Goal: Task Accomplishment & Management: Complete application form

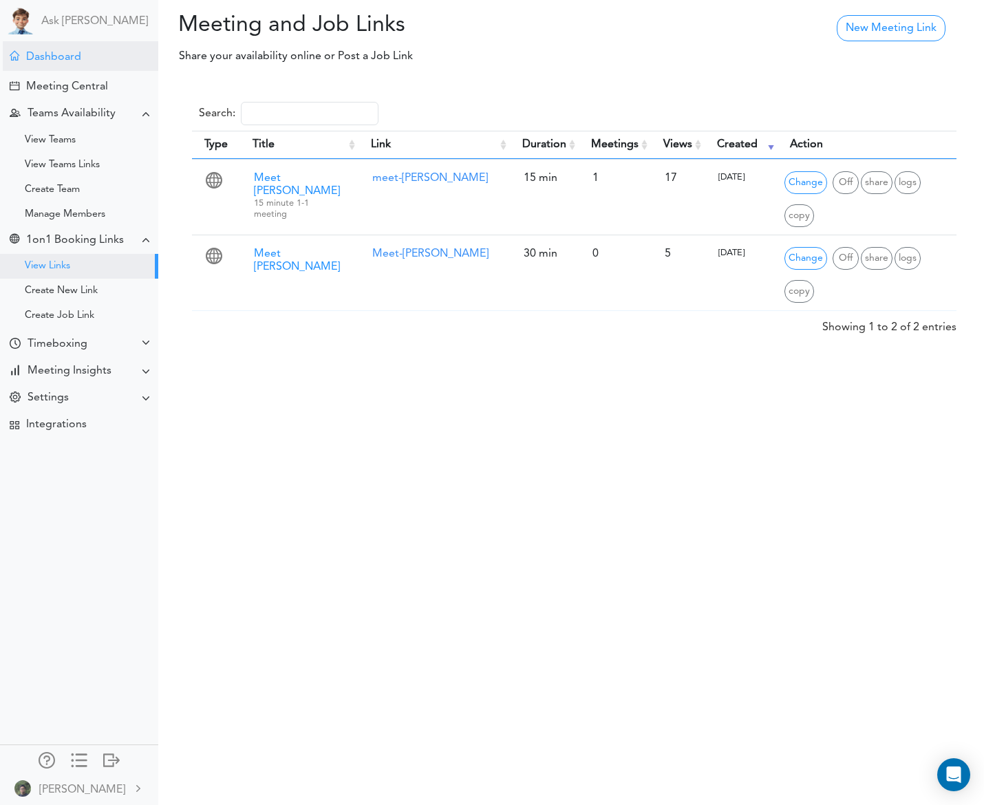
click at [73, 58] on div "Dashboard" at bounding box center [53, 57] width 55 height 13
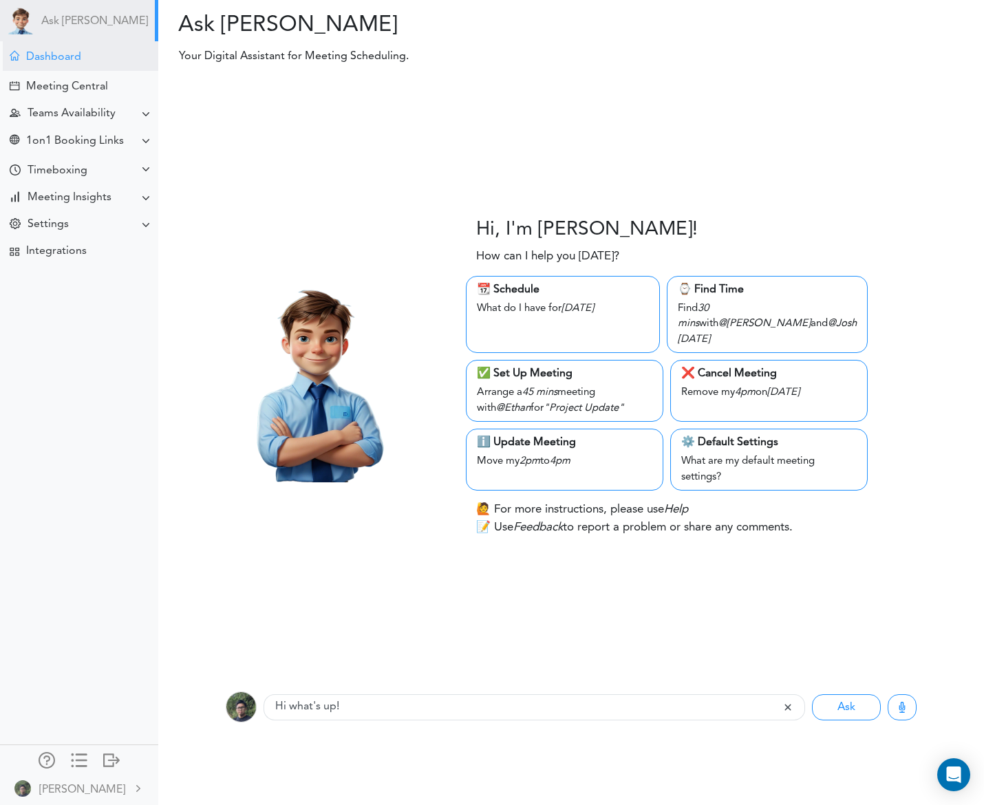
click at [52, 61] on div "Dashboard" at bounding box center [53, 57] width 55 height 13
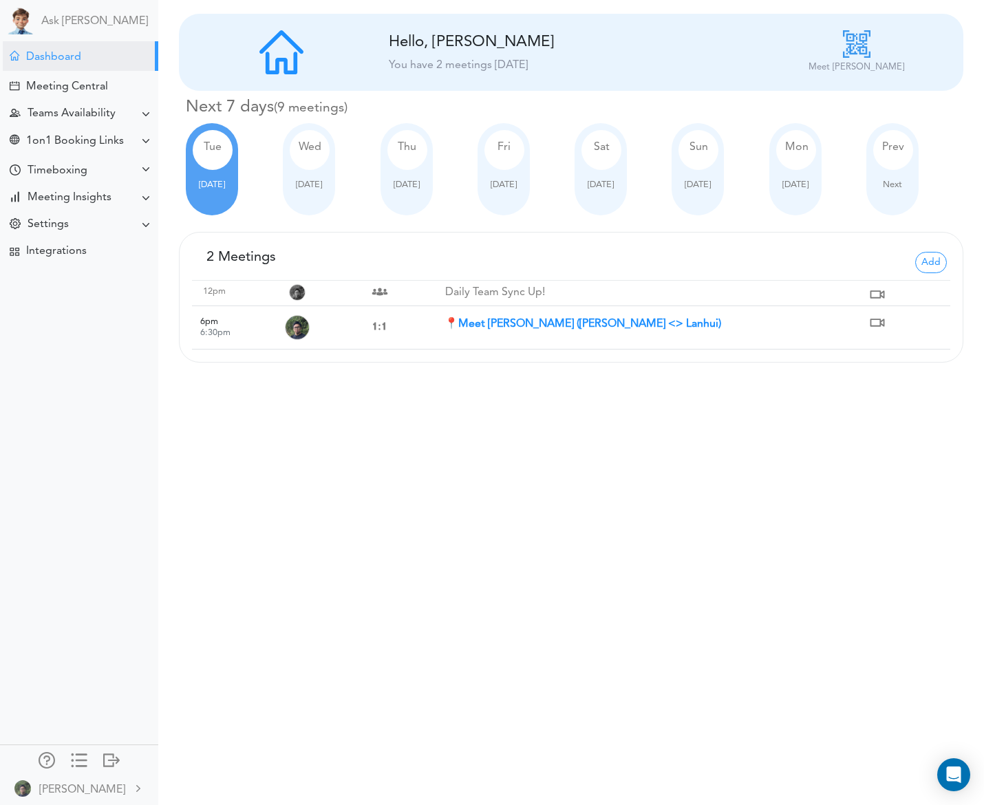
click at [484, 321] on strong "📍Meet Lanhui Chen (Raj <> Lanhui)" at bounding box center [582, 324] width 277 height 11
click at [541, 312] on td "📍Meet Lanhui Chen (Raj <> Lanhui)" at bounding box center [654, 327] width 421 height 43
click at [592, 327] on strong "📍Meet Lanhui Chen (Raj <> Lanhui)" at bounding box center [582, 324] width 277 height 11
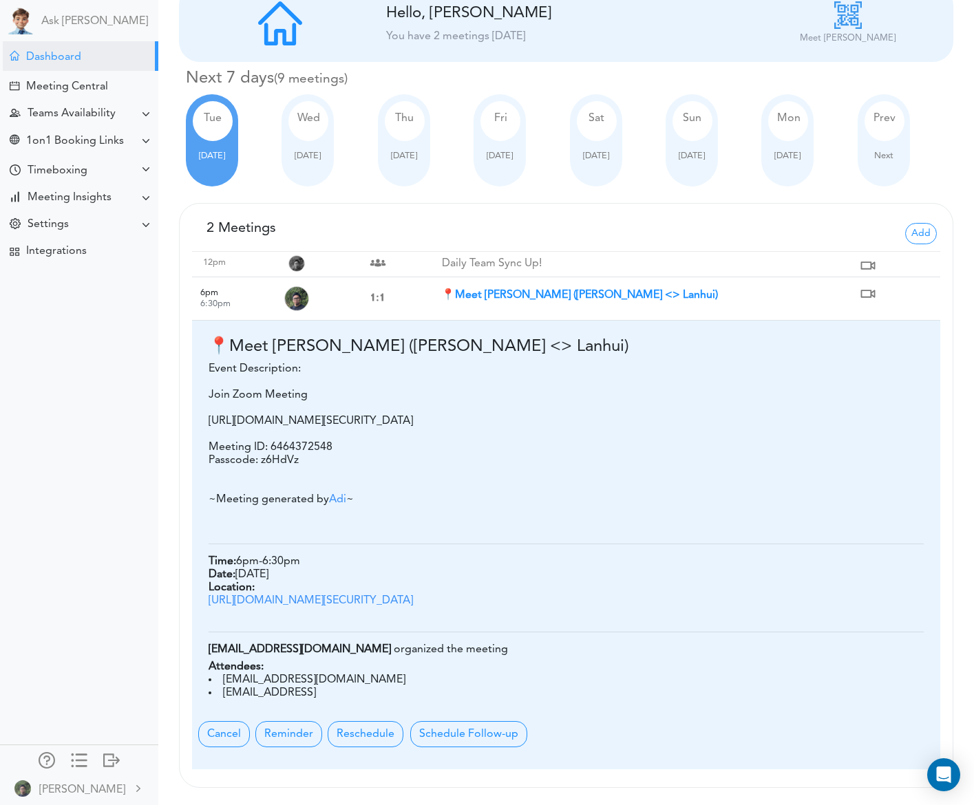
scroll to position [55, 0]
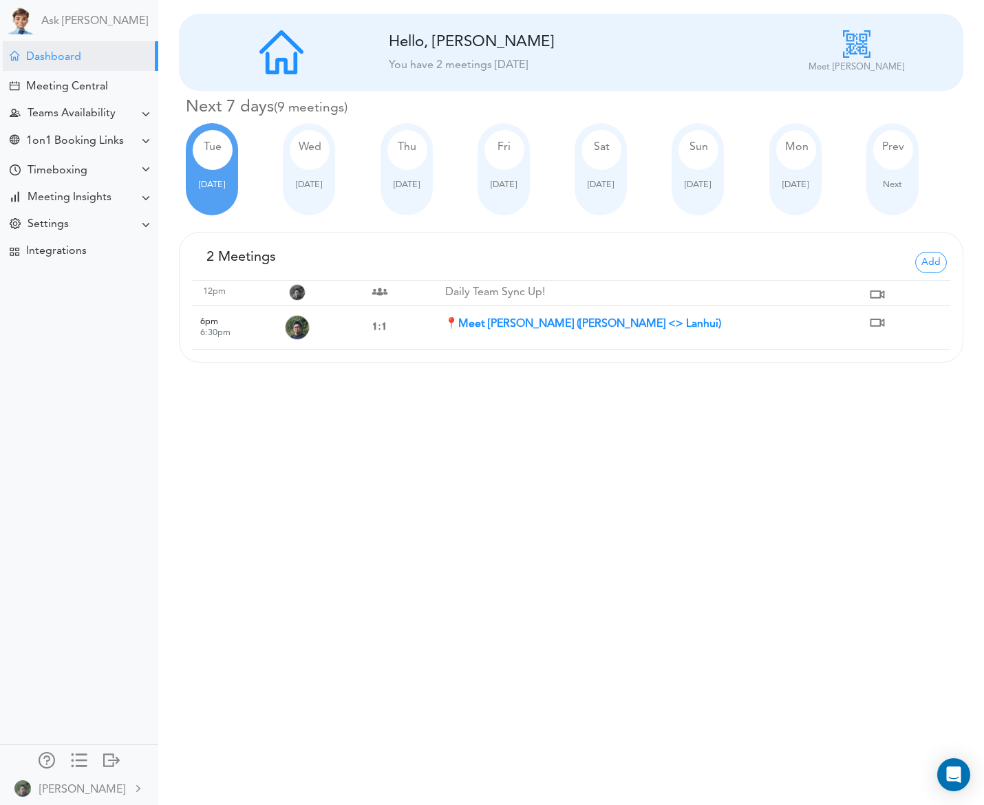
click at [515, 328] on strong "📍Meet [PERSON_NAME] ([PERSON_NAME] <> Lanhui)" at bounding box center [582, 324] width 277 height 11
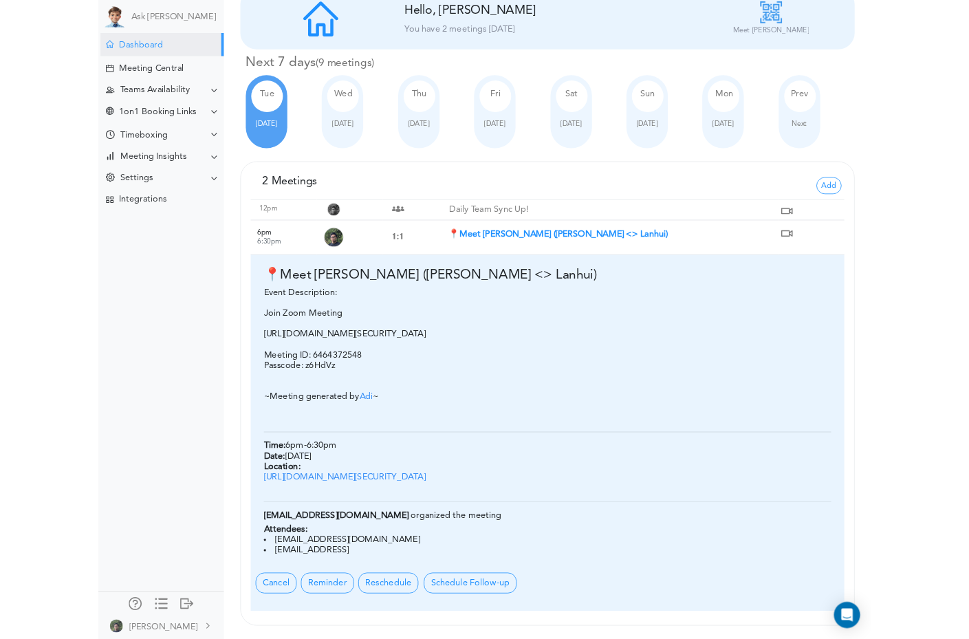
scroll to position [55, 0]
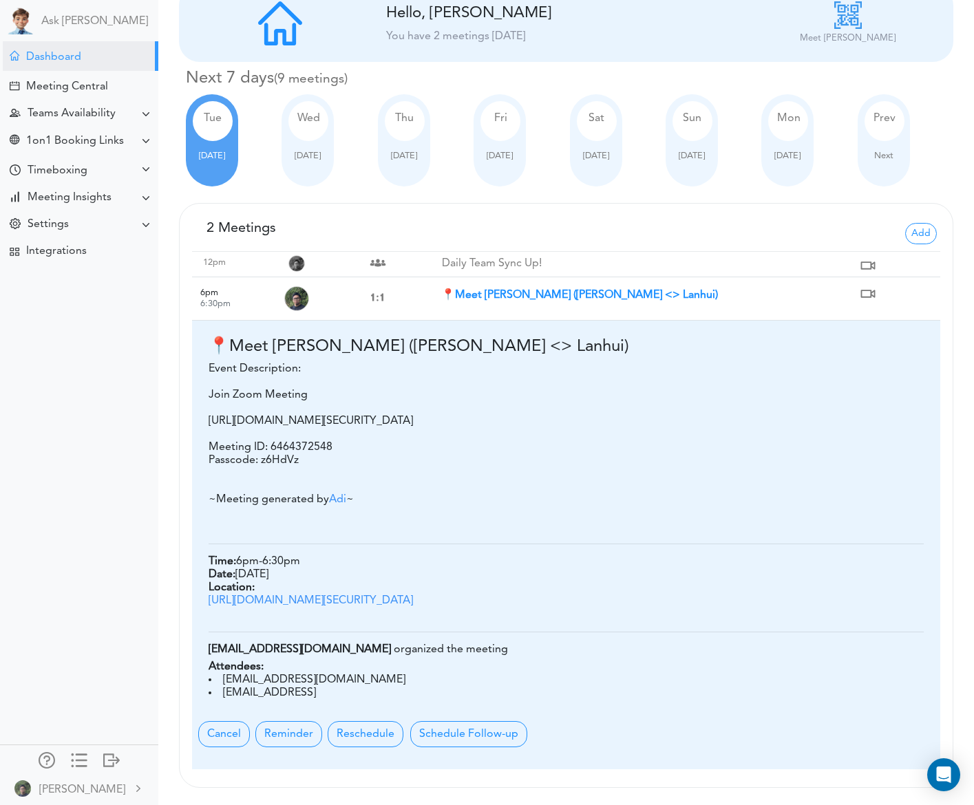
drag, startPoint x: 337, startPoint y: 588, endPoint x: 403, endPoint y: 503, distance: 107.5
click at [403, 503] on div "Join Zoom Meeting https://us05web.zoom.us/j/6464372548?pwd=ca8Z2vM5h6vYEHJWy2vv…" at bounding box center [414, 461] width 413 height 144
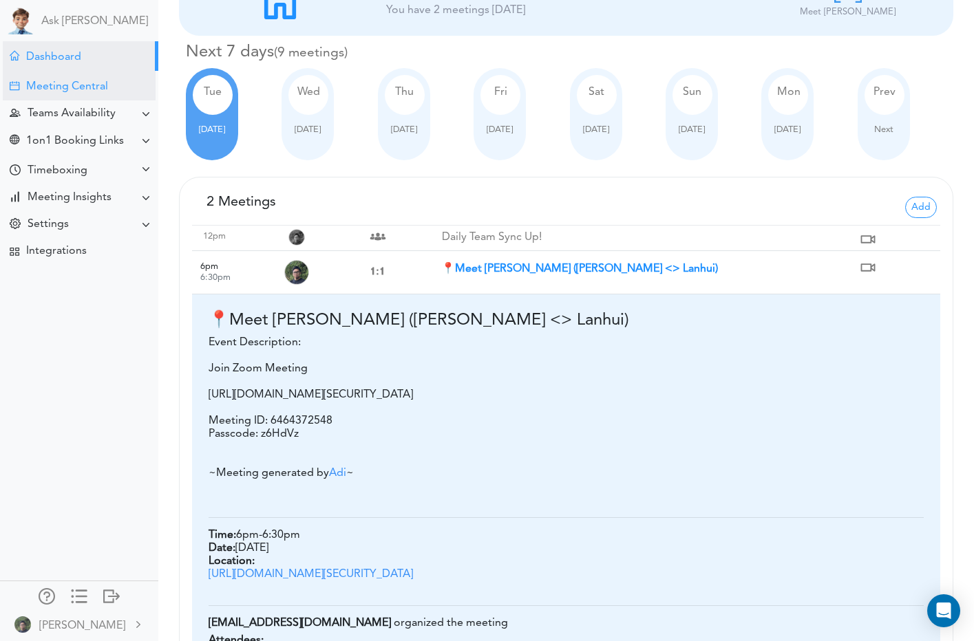
drag, startPoint x: 83, startPoint y: 91, endPoint x: 90, endPoint y: 88, distance: 7.4
click at [83, 91] on div "Meeting Central" at bounding box center [67, 87] width 82 height 13
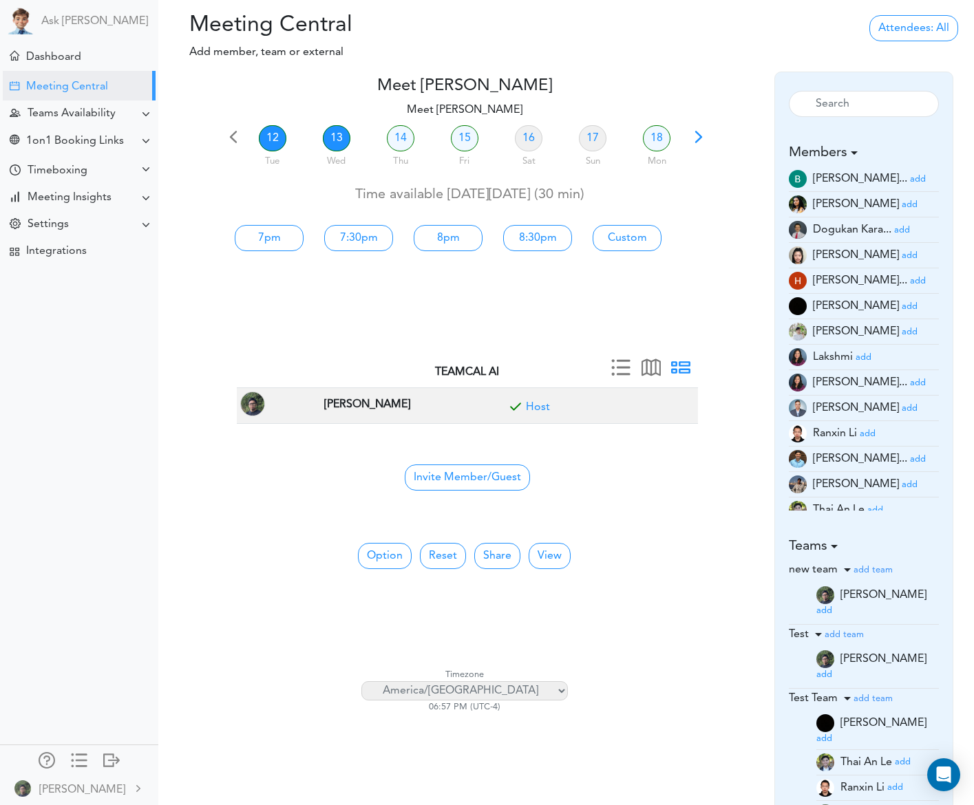
click at [331, 134] on link "13" at bounding box center [337, 138] width 28 height 26
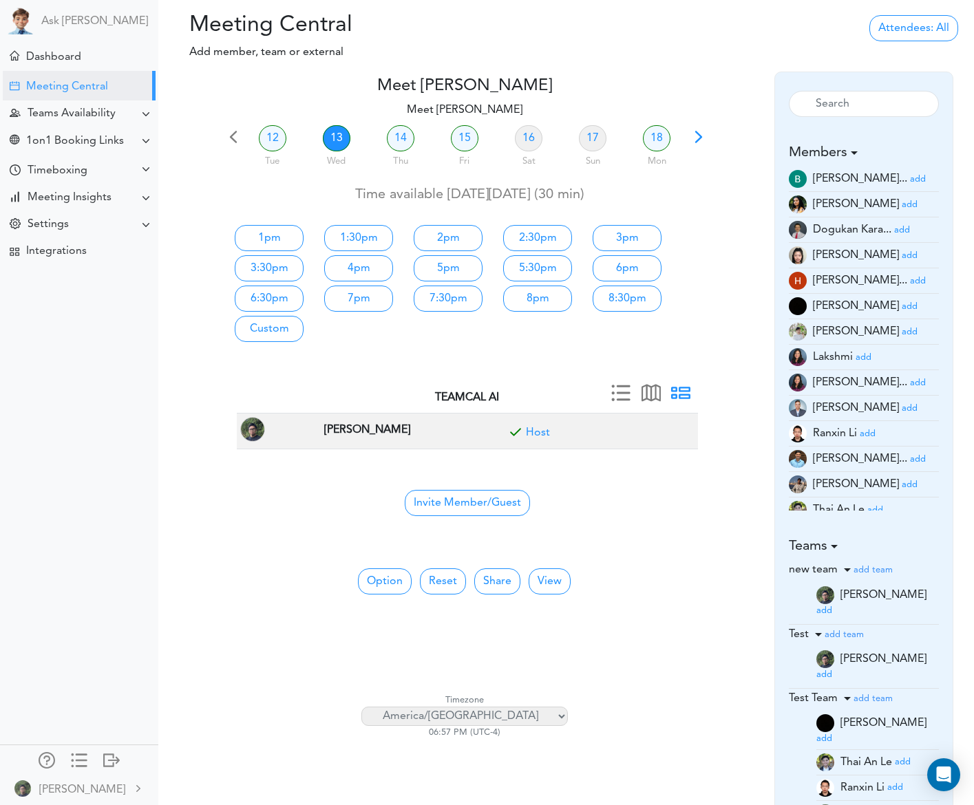
click at [901, 409] on small "add" at bounding box center [909, 408] width 16 height 9
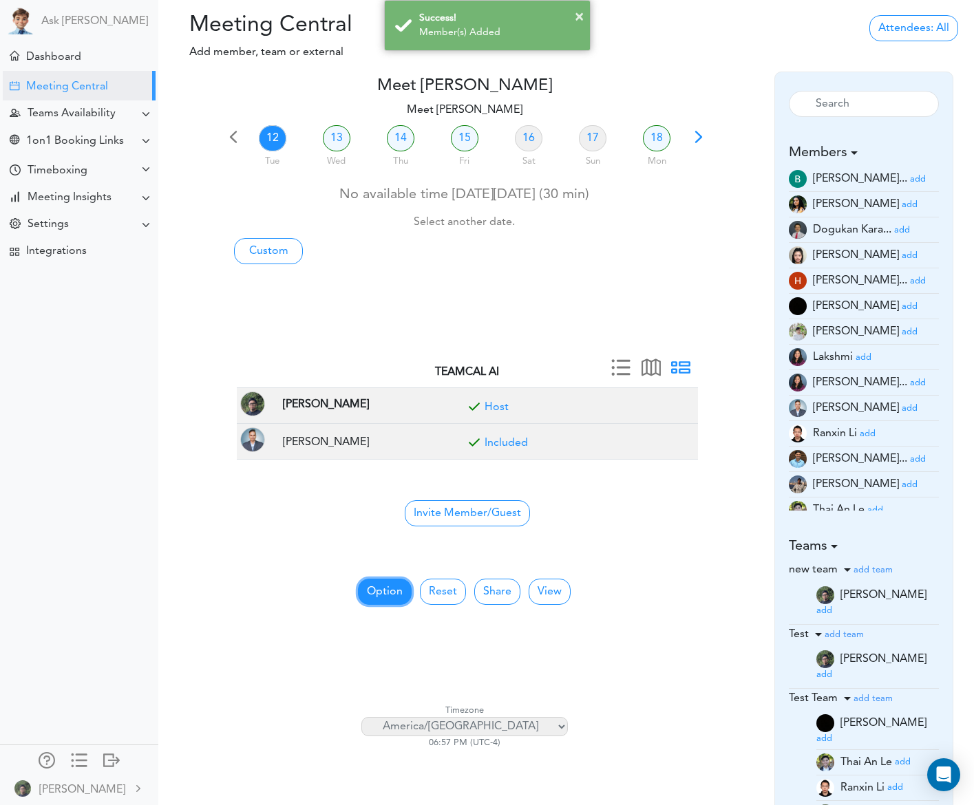
click at [383, 592] on button "Option" at bounding box center [385, 592] width 54 height 26
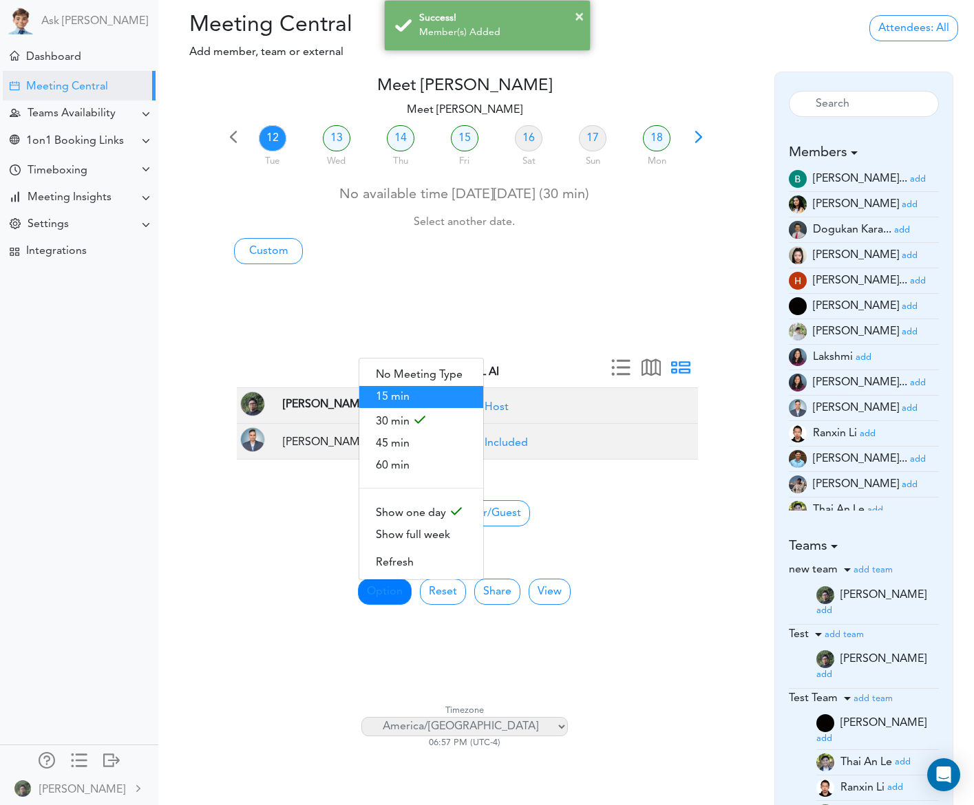
click at [421, 395] on span "15 min" at bounding box center [421, 397] width 124 height 22
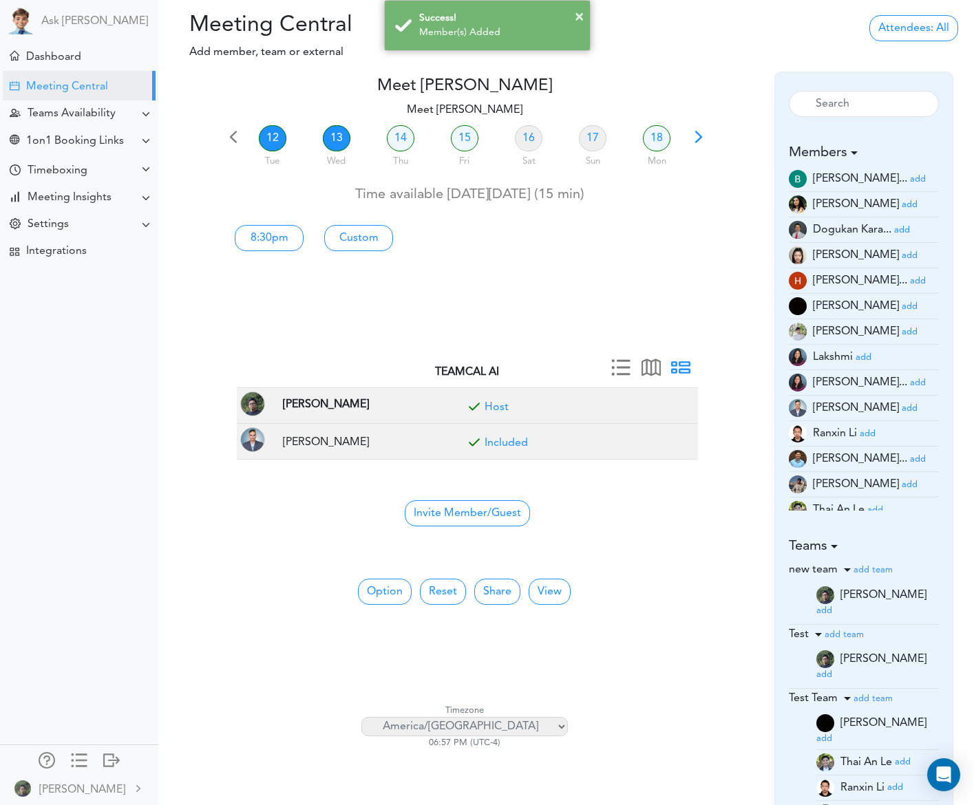
click at [338, 131] on link "13" at bounding box center [337, 138] width 28 height 26
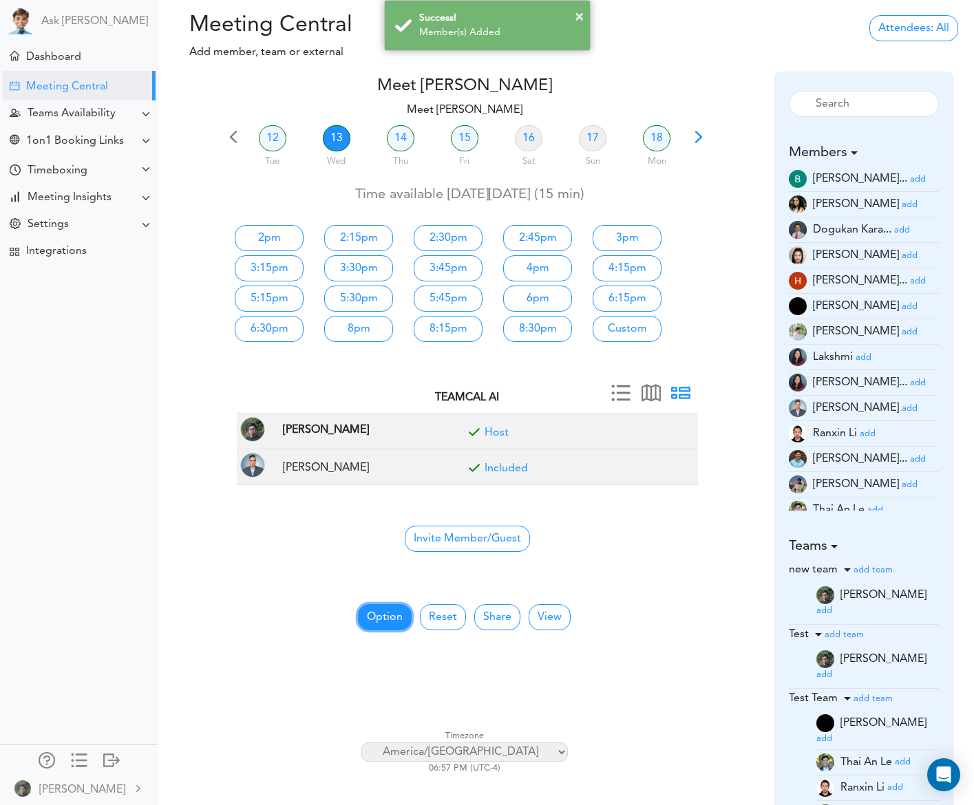
click at [386, 614] on button "Option" at bounding box center [385, 617] width 54 height 26
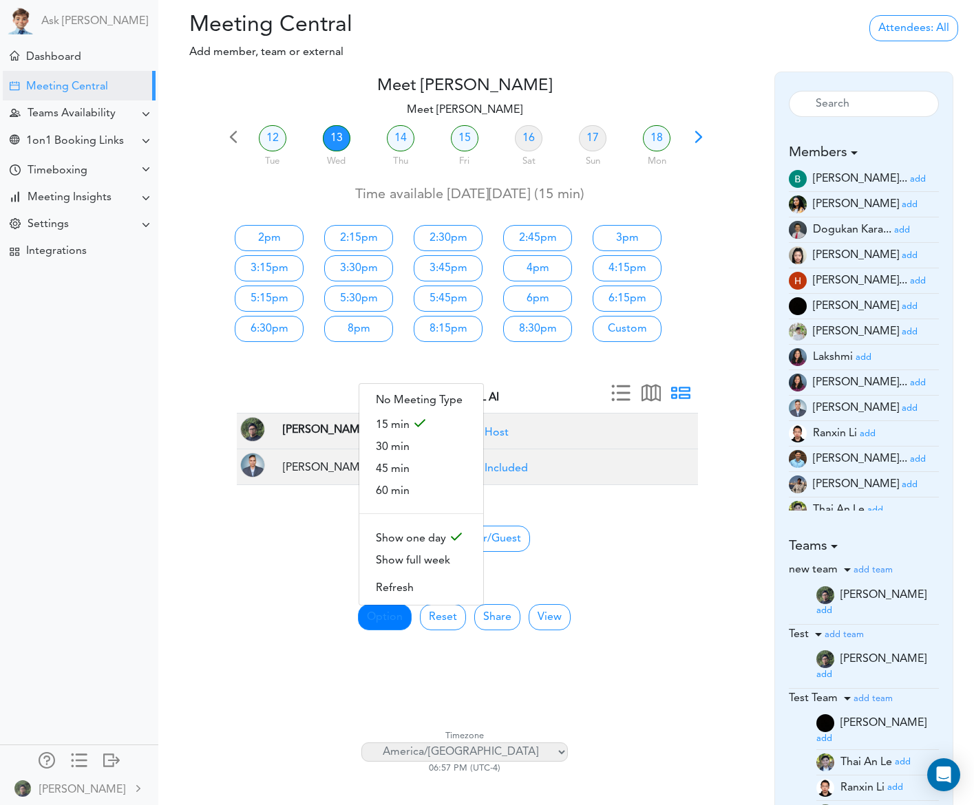
click at [376, 202] on span "Time available [DATE][DATE] (15 min)" at bounding box center [469, 195] width 229 height 14
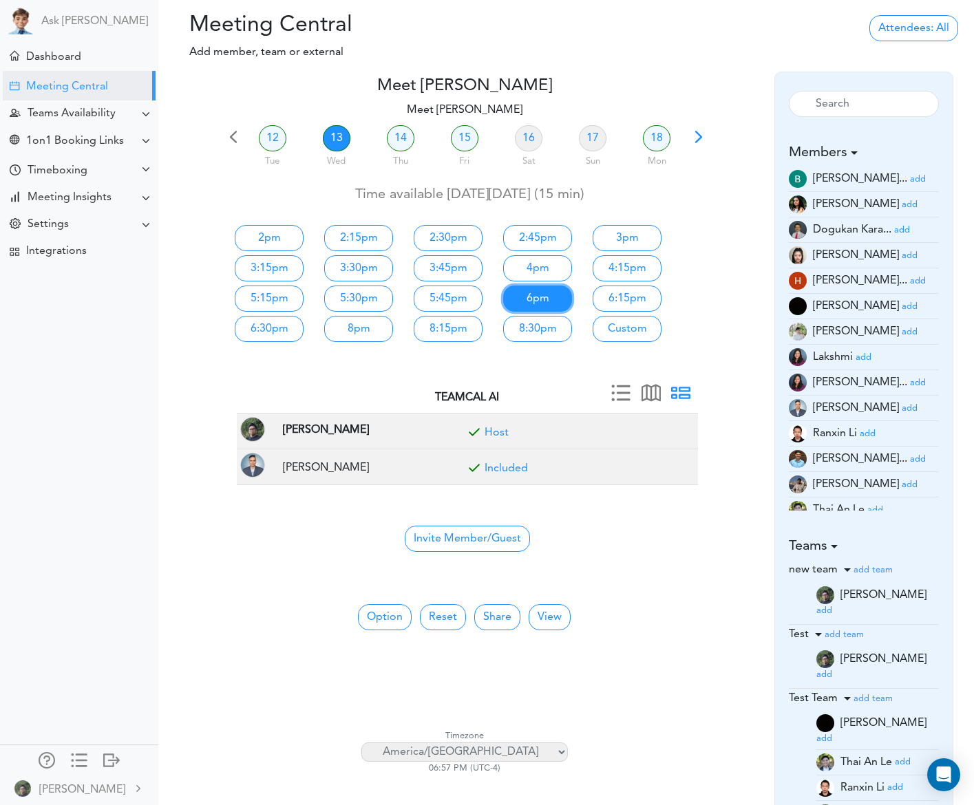
click at [541, 294] on link "6pm" at bounding box center [537, 299] width 69 height 26
type input "Meet [PERSON_NAME]"
type input "[URL][DOMAIN_NAME][SECURITY_DATA]"
type input "[DATE]T18:00"
type input "[DATE]T18:15"
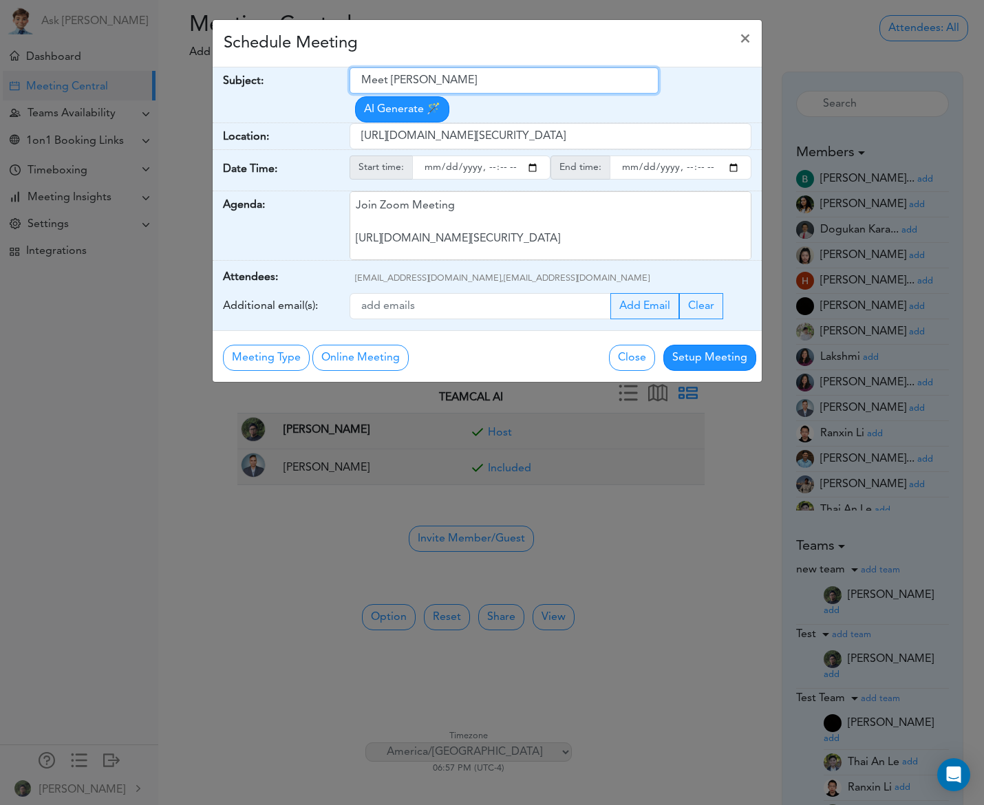
click at [476, 83] on input "Meet [PERSON_NAME]" at bounding box center [504, 80] width 309 height 26
drag, startPoint x: 497, startPoint y: 79, endPoint x: 291, endPoint y: 78, distance: 206.4
click at [299, 80] on div "Subject: Meet [PERSON_NAME] Generate 🪄" at bounding box center [487, 95] width 549 height 56
click at [545, 85] on input "Demo and Suggestion" at bounding box center [504, 80] width 309 height 26
type input "Demo and Suggestions"
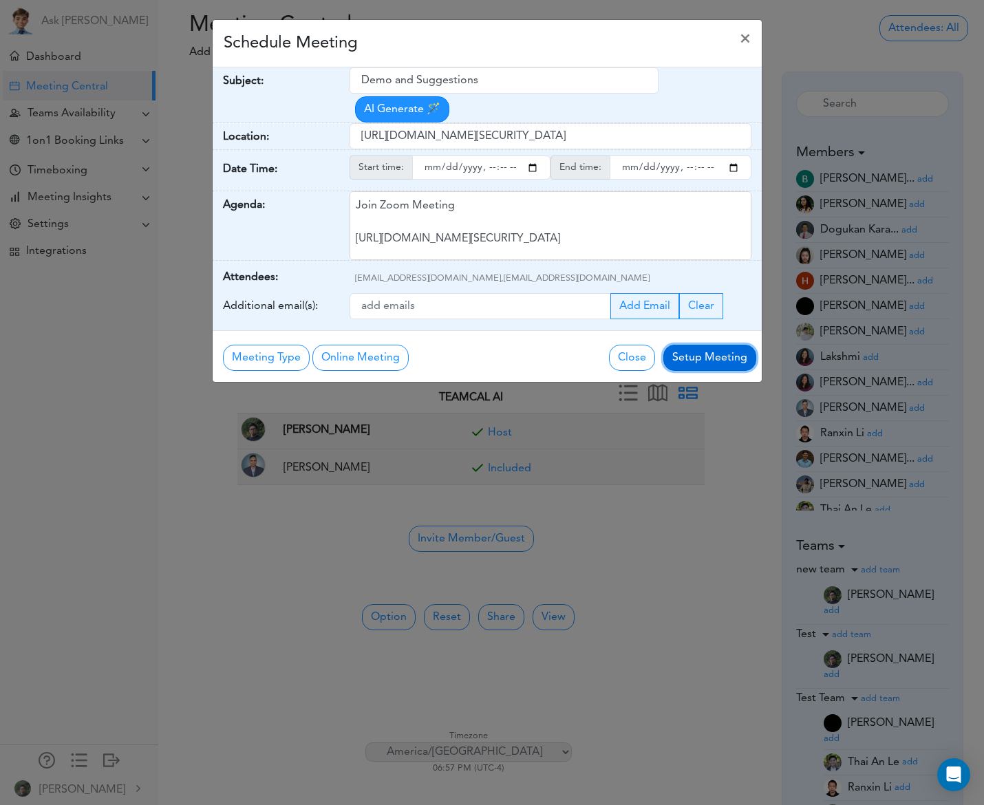
click at [721, 356] on button "Setup Meeting" at bounding box center [709, 358] width 93 height 26
